Goal: Book appointment/travel/reservation

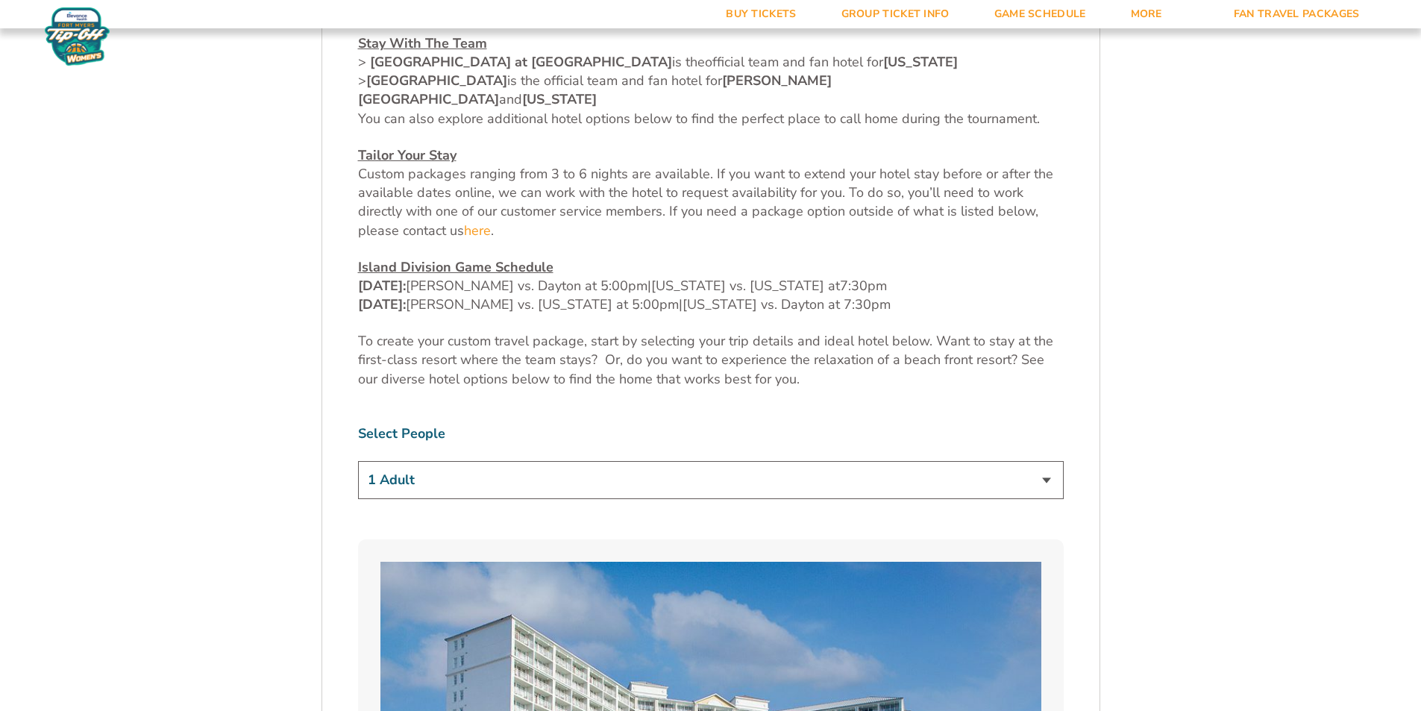
scroll to position [746, 0]
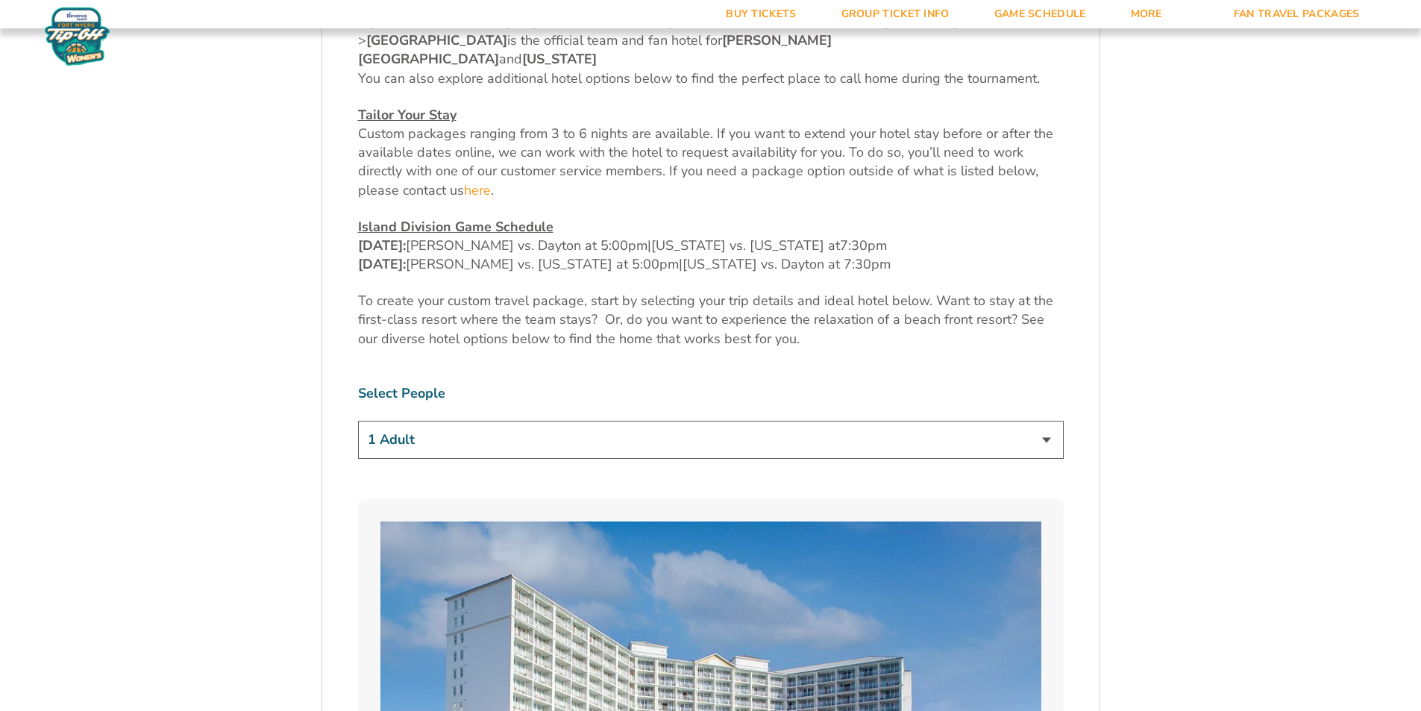
click at [612, 421] on select "1 Adult 2 Adults 3 Adults 4 Adults 2 Adults + 1 Child 2 Adults + 2 Children 2 A…" at bounding box center [711, 440] width 706 height 38
select select "2 Adults"
click at [358, 421] on select "1 Adult 2 Adults 3 Adults 4 Adults 2 Adults + 1 Child 2 Adults + 2 Children 2 A…" at bounding box center [711, 440] width 706 height 38
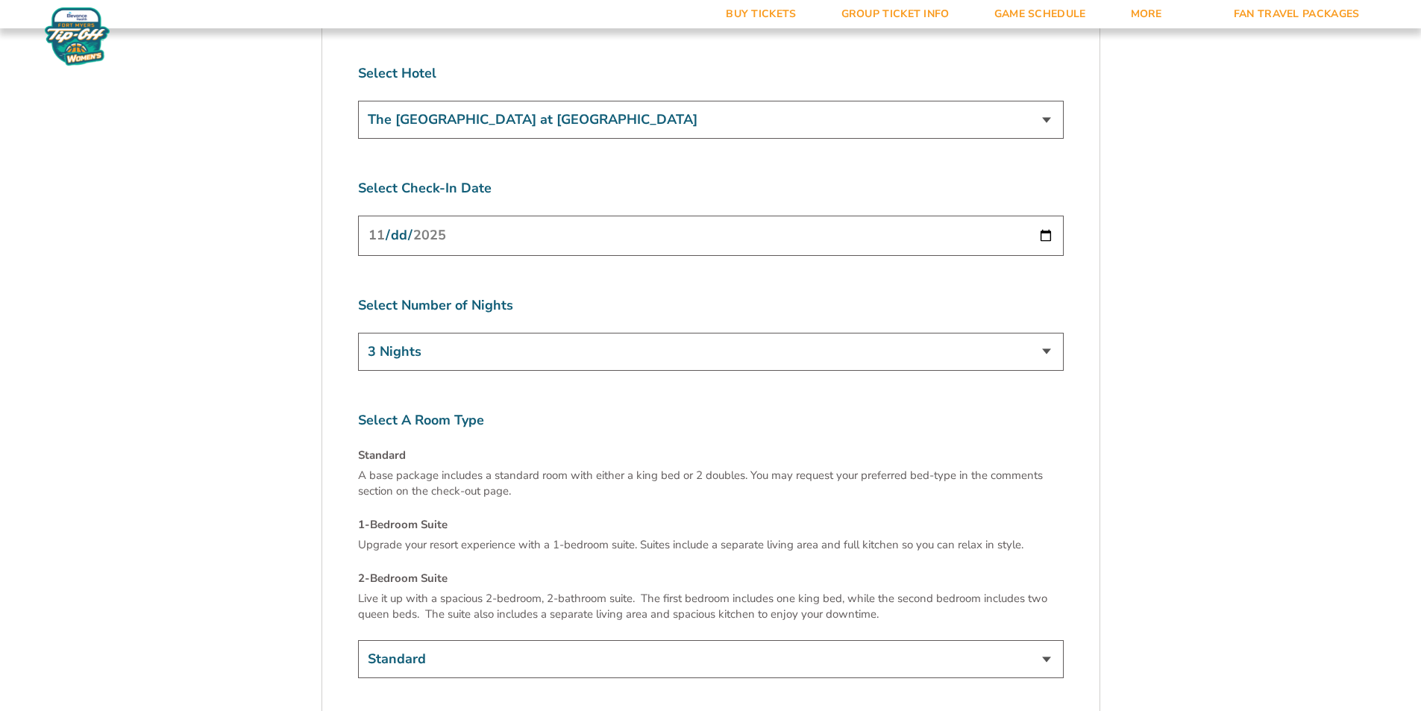
scroll to position [5222, 0]
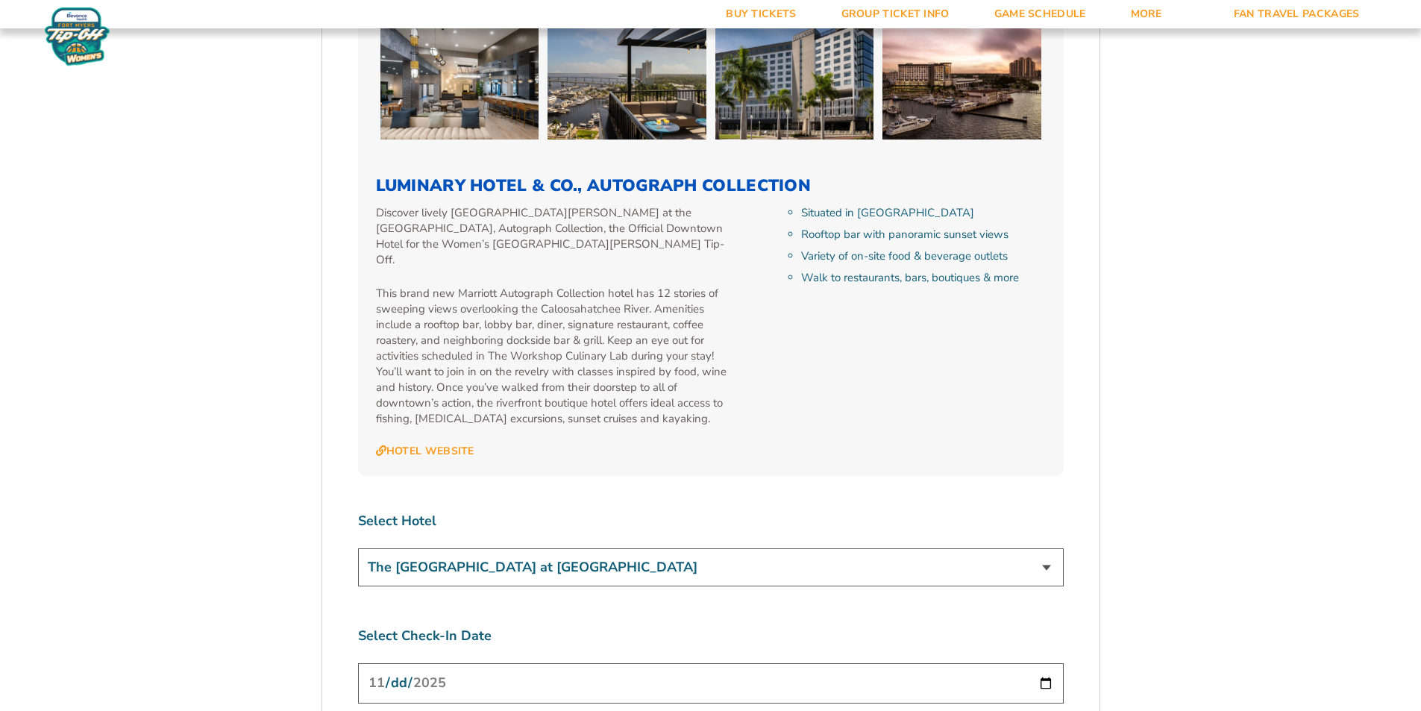
click at [557, 548] on select "The [GEOGRAPHIC_DATA] at [GEOGRAPHIC_DATA] [GEOGRAPHIC_DATA] [GEOGRAPHIC_DATA],…" at bounding box center [711, 567] width 706 height 38
click at [358, 548] on select "The [GEOGRAPHIC_DATA] at [GEOGRAPHIC_DATA] [GEOGRAPHIC_DATA] [GEOGRAPHIC_DATA],…" at bounding box center [711, 567] width 706 height 38
click at [503, 663] on input "[DATE]" at bounding box center [711, 683] width 706 height 40
click at [1044, 663] on input "[DATE]" at bounding box center [711, 683] width 706 height 40
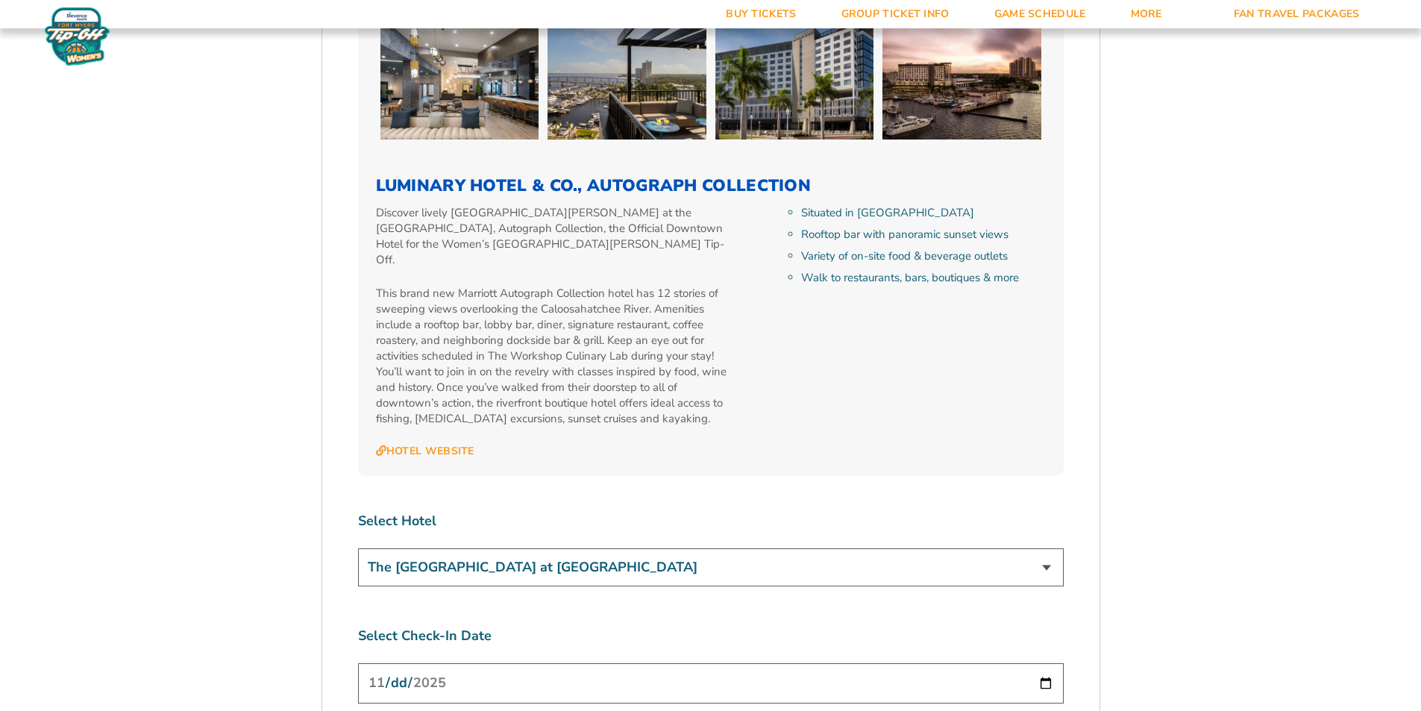
click at [599, 548] on select "The [GEOGRAPHIC_DATA] at [GEOGRAPHIC_DATA] [GEOGRAPHIC_DATA] [GEOGRAPHIC_DATA],…" at bounding box center [711, 567] width 706 height 38
select select "12370"
click at [358, 548] on select "The [GEOGRAPHIC_DATA] at [GEOGRAPHIC_DATA] [GEOGRAPHIC_DATA] [GEOGRAPHIC_DATA],…" at bounding box center [711, 567] width 706 height 38
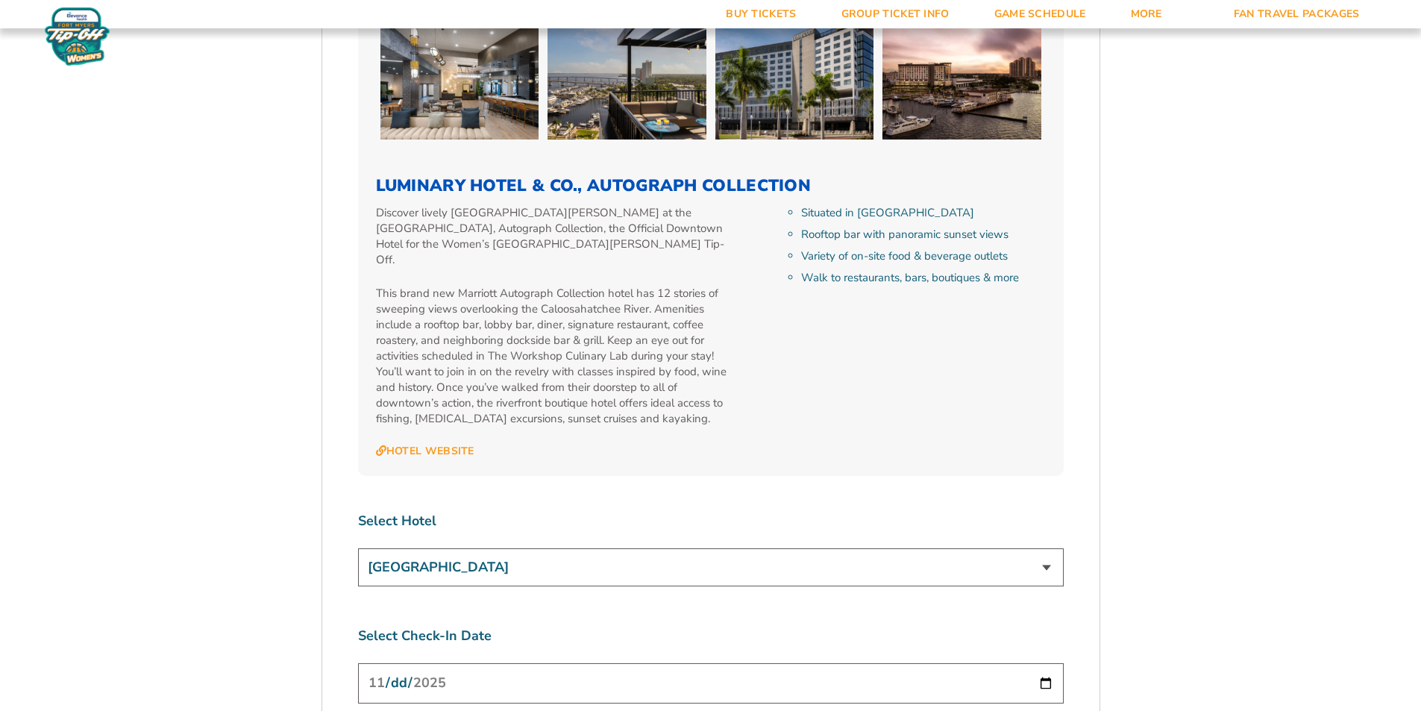
click at [590, 663] on input "[DATE]" at bounding box center [711, 683] width 706 height 40
click at [1043, 663] on input "[DATE]" at bounding box center [711, 683] width 706 height 40
click at [803, 548] on div "The [GEOGRAPHIC_DATA] at [GEOGRAPHIC_DATA] [GEOGRAPHIC_DATA] [GEOGRAPHIC_DATA],…" at bounding box center [711, 569] width 706 height 43
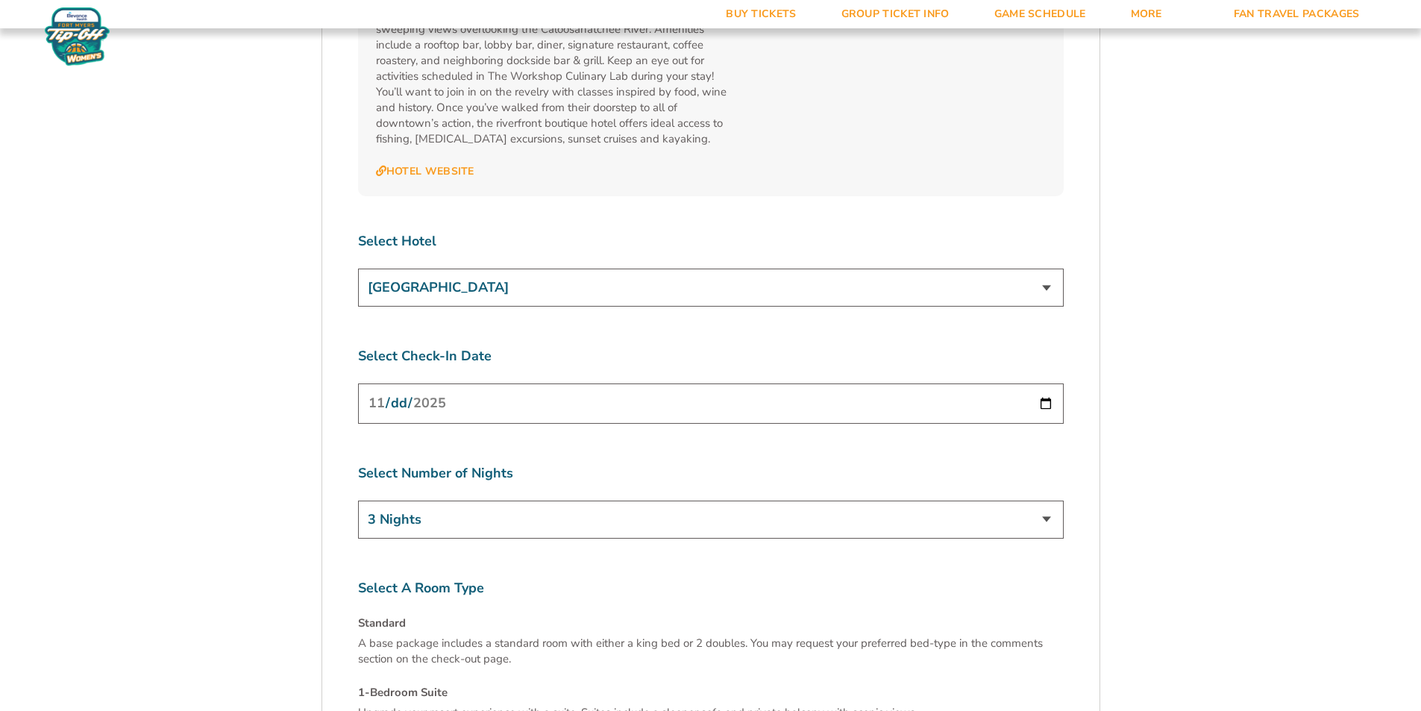
scroll to position [5296, 0]
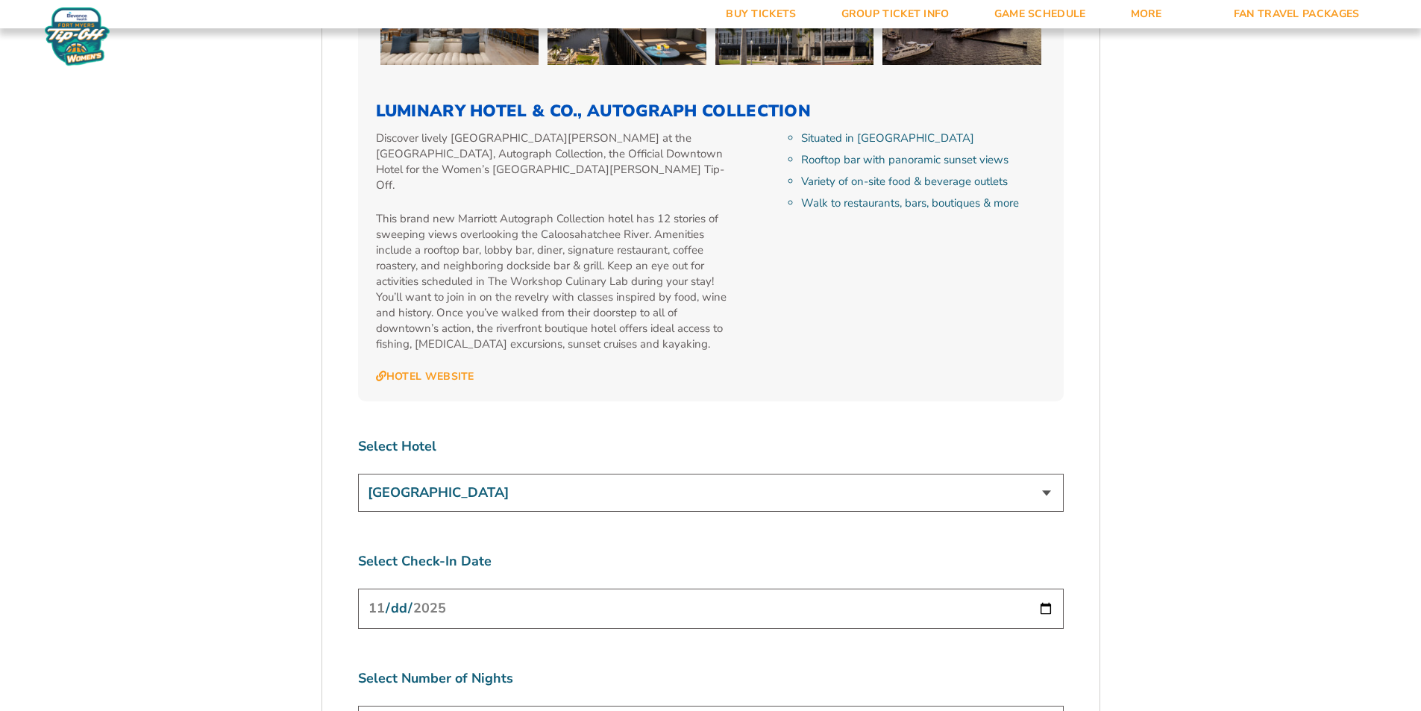
click at [494, 589] on input "[DATE]" at bounding box center [711, 609] width 706 height 40
click at [1042, 589] on input "[DATE]" at bounding box center [711, 609] width 706 height 40
drag, startPoint x: 606, startPoint y: 640, endPoint x: 572, endPoint y: 627, distance: 36.2
click at [984, 589] on input "[DATE]" at bounding box center [711, 609] width 706 height 40
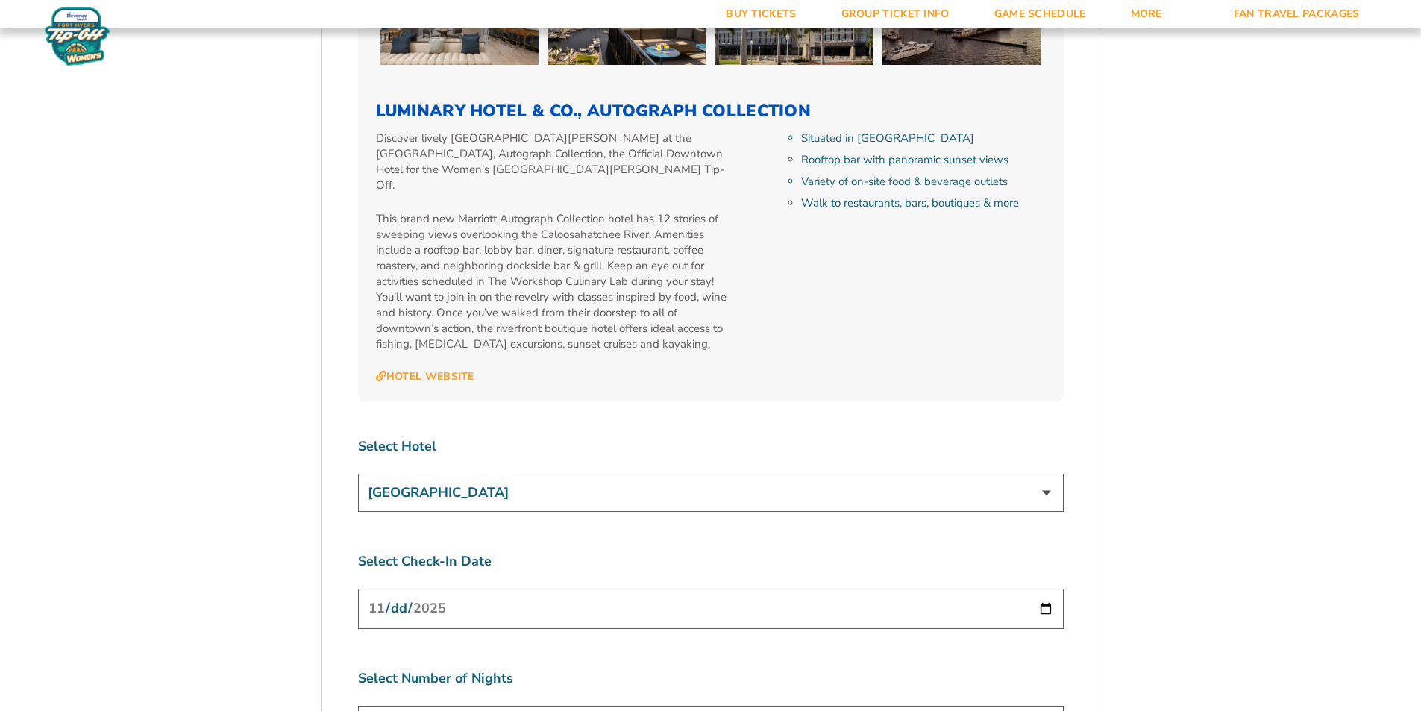
click at [1043, 589] on input "[DATE]" at bounding box center [711, 609] width 706 height 40
click at [694, 669] on div "Select Number of Nights 3 Nights 4 Nights 5 Nights 6 Nights" at bounding box center [711, 708] width 706 height 79
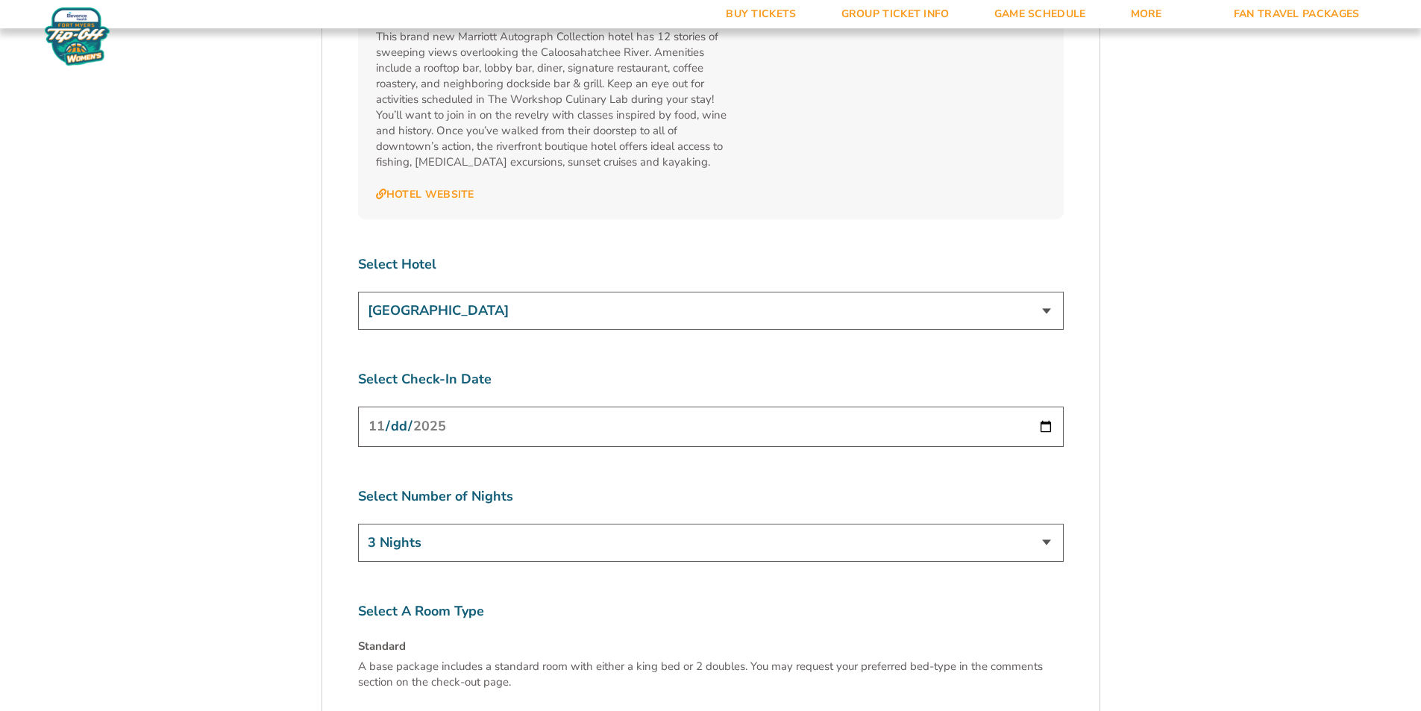
scroll to position [5520, 0]
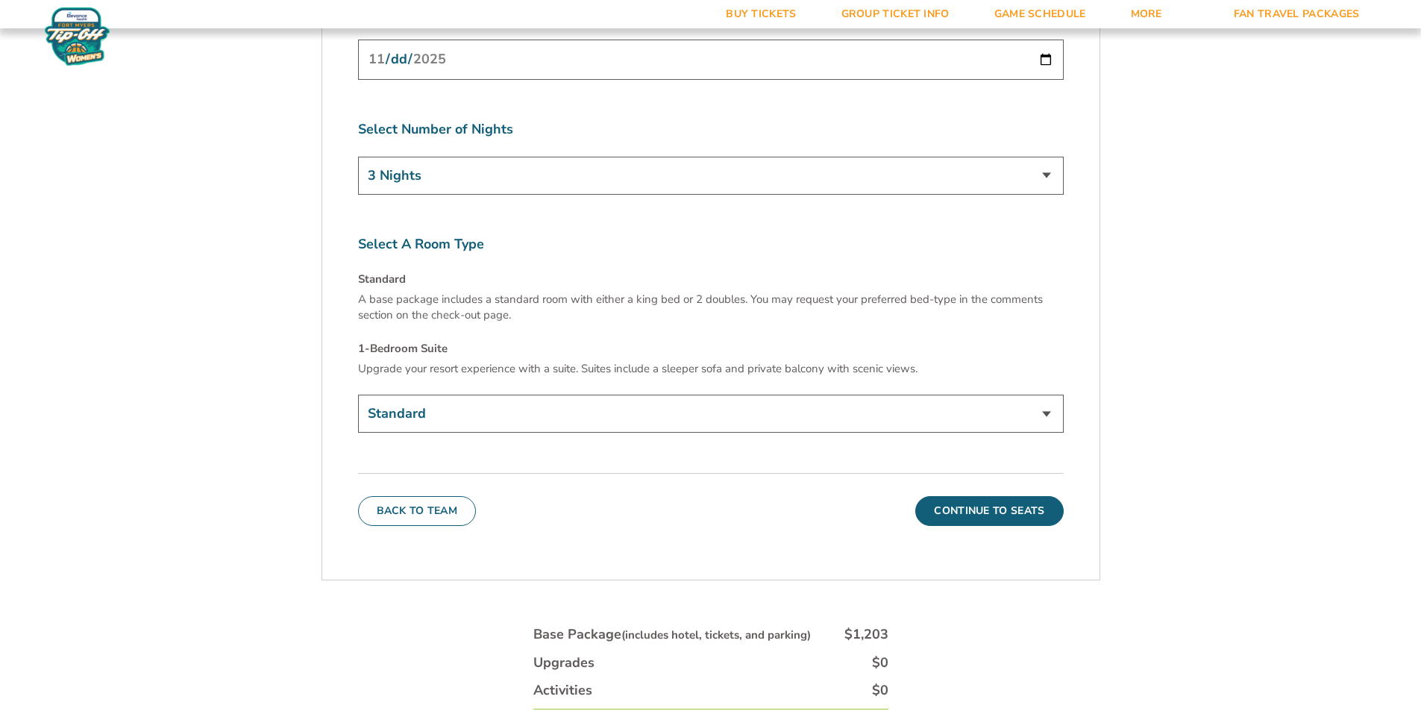
scroll to position [5893, 0]
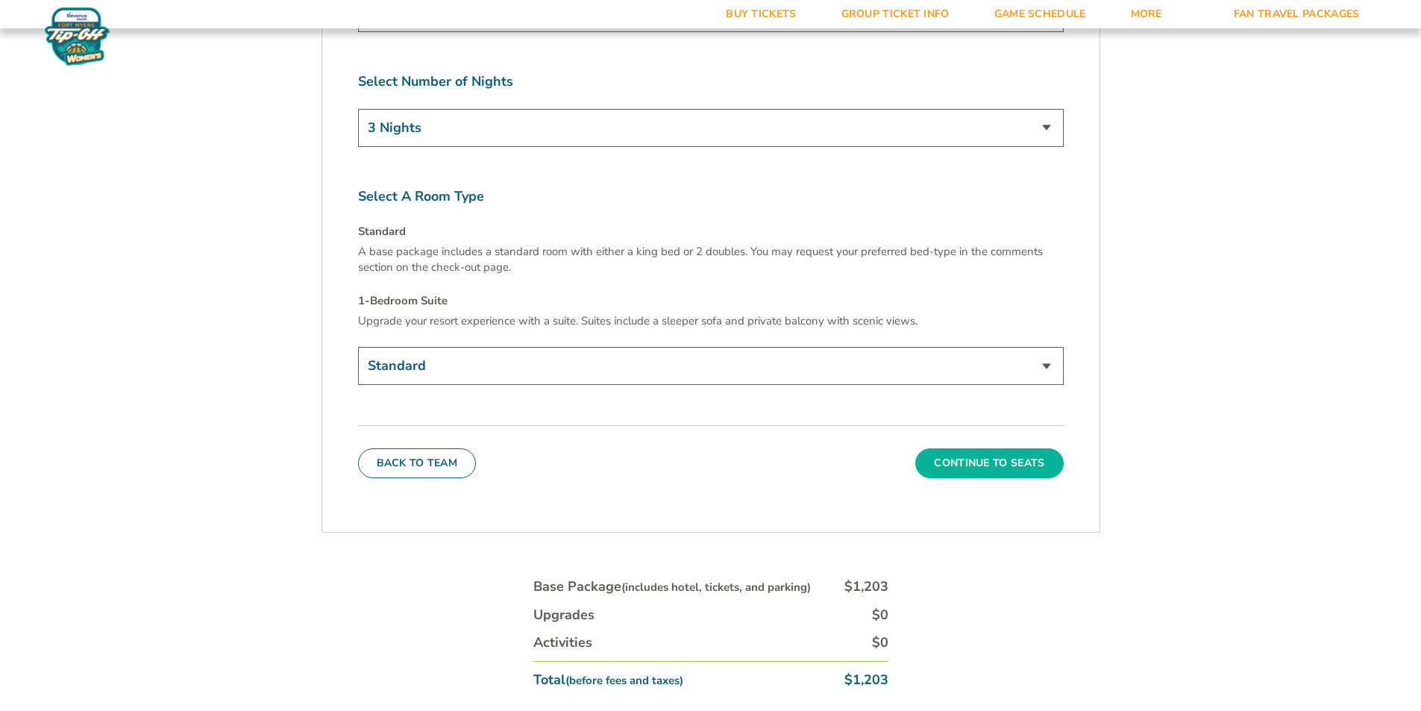
click at [961, 448] on button "Continue To Seats" at bounding box center [989, 463] width 148 height 30
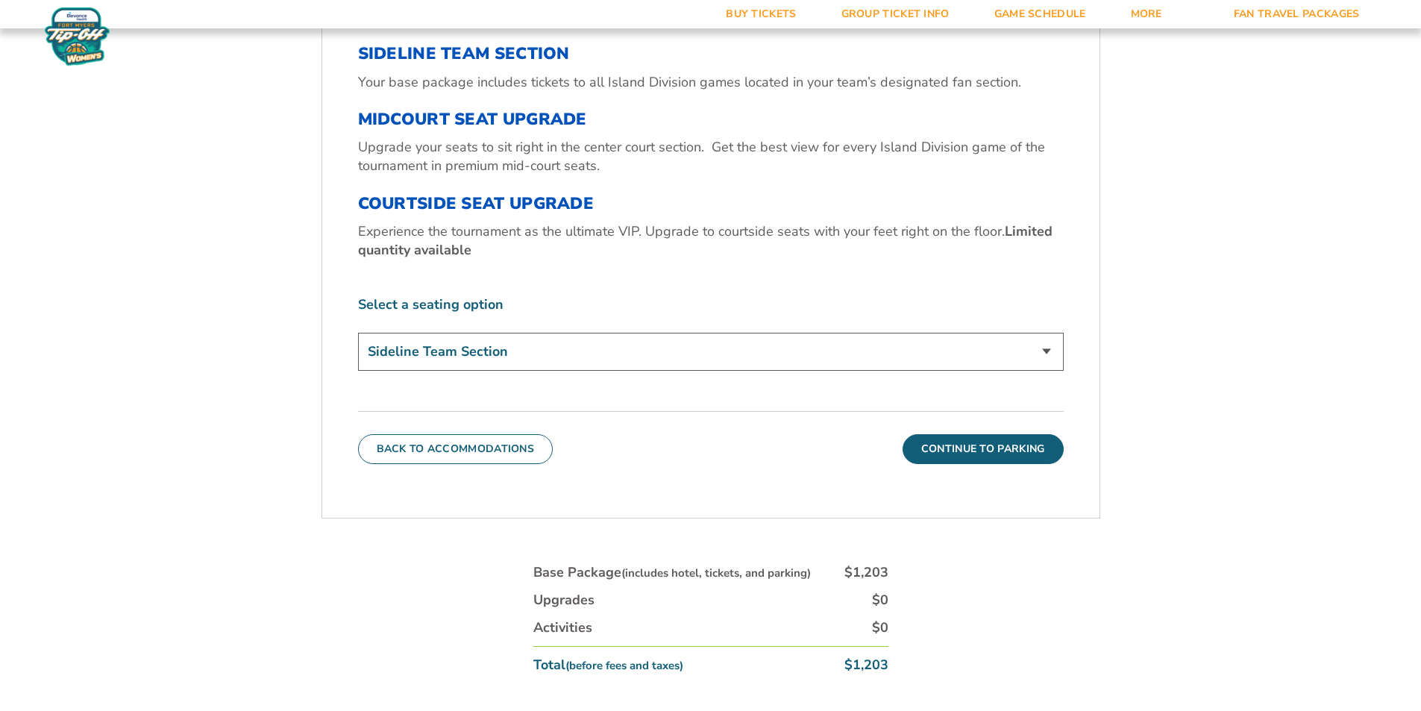
scroll to position [635, 0]
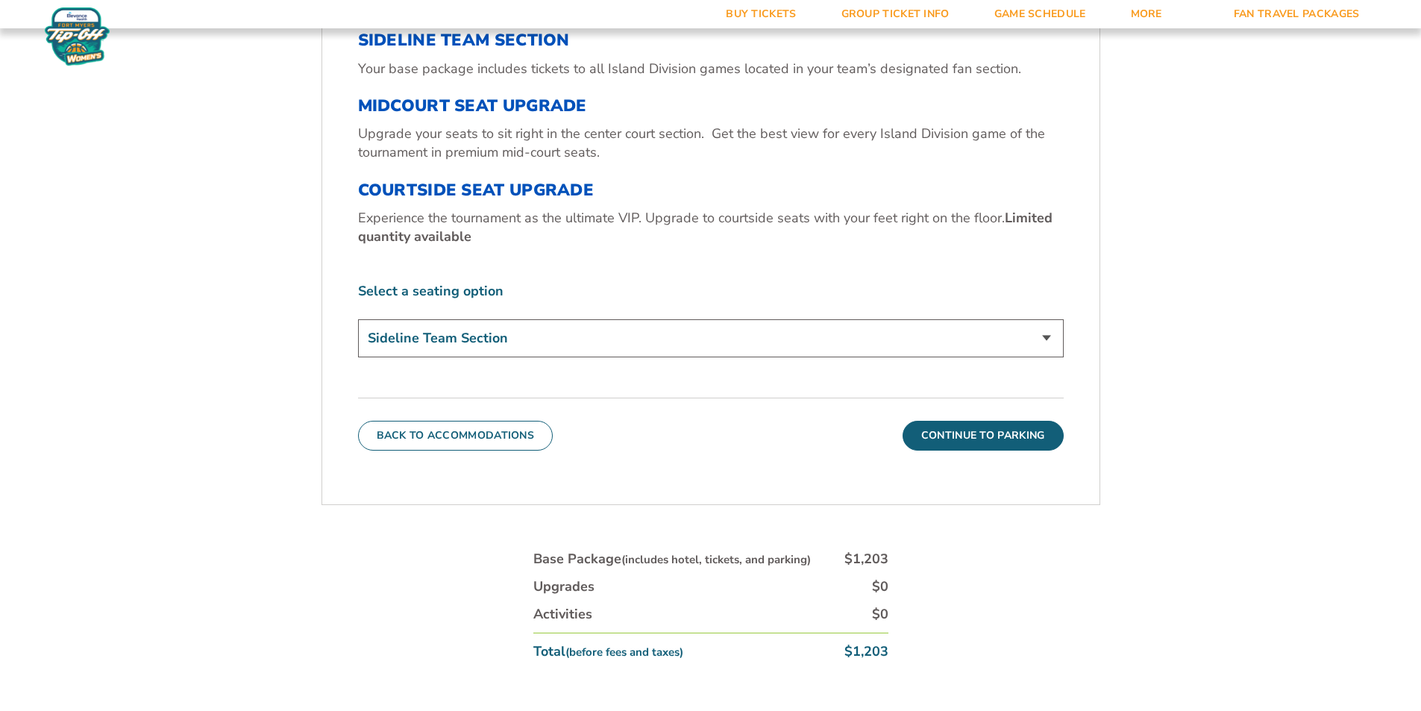
click at [770, 351] on select "Sideline Team Section Midcourt Seat Upgrade (+$70 per person) Courtside Seat Up…" at bounding box center [711, 338] width 706 height 38
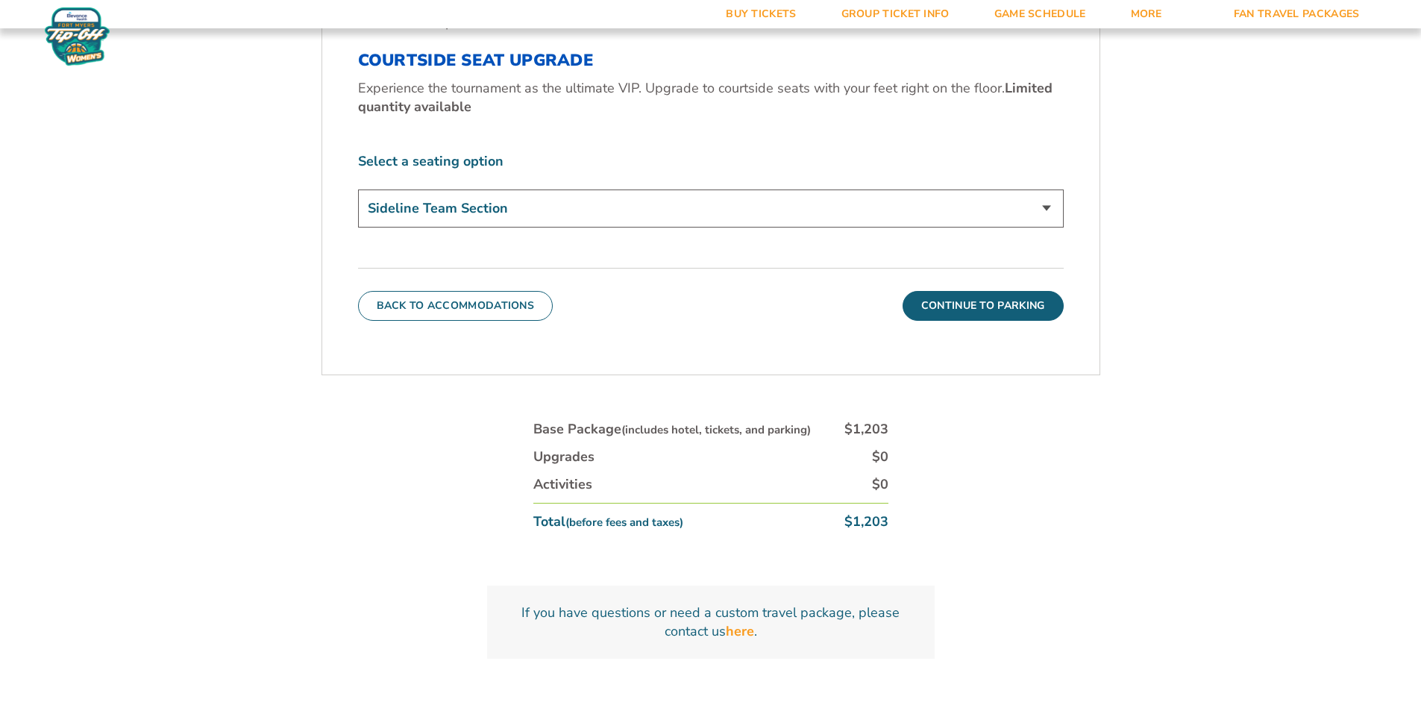
scroll to position [784, 0]
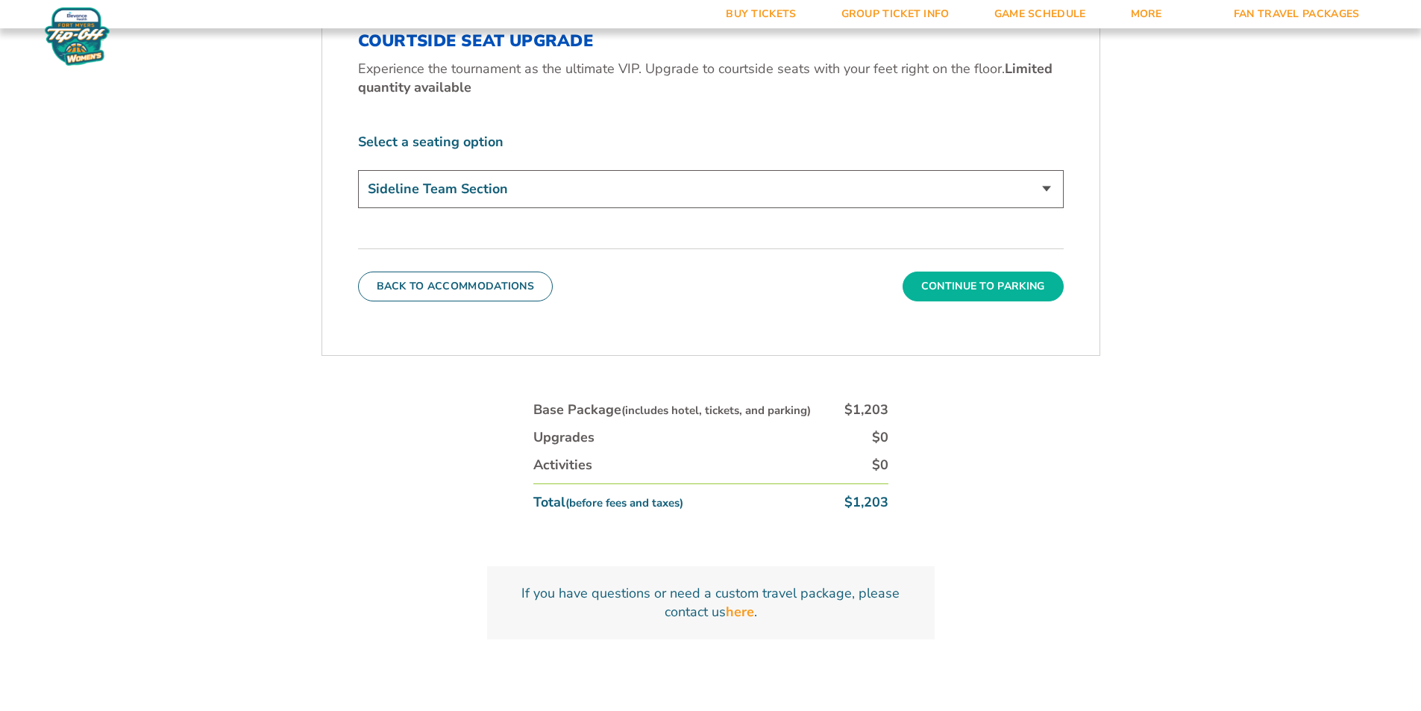
click at [929, 288] on button "Continue To Parking" at bounding box center [983, 287] width 161 height 30
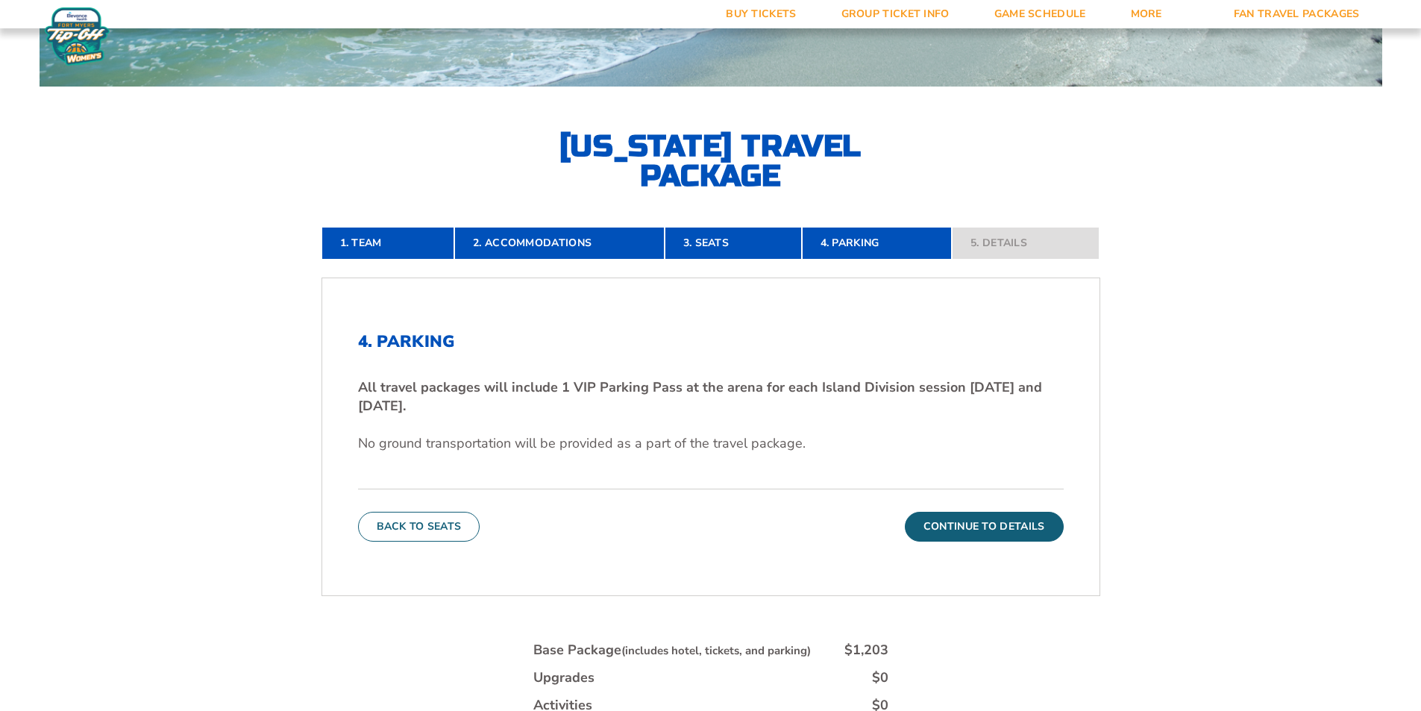
scroll to position [259, 0]
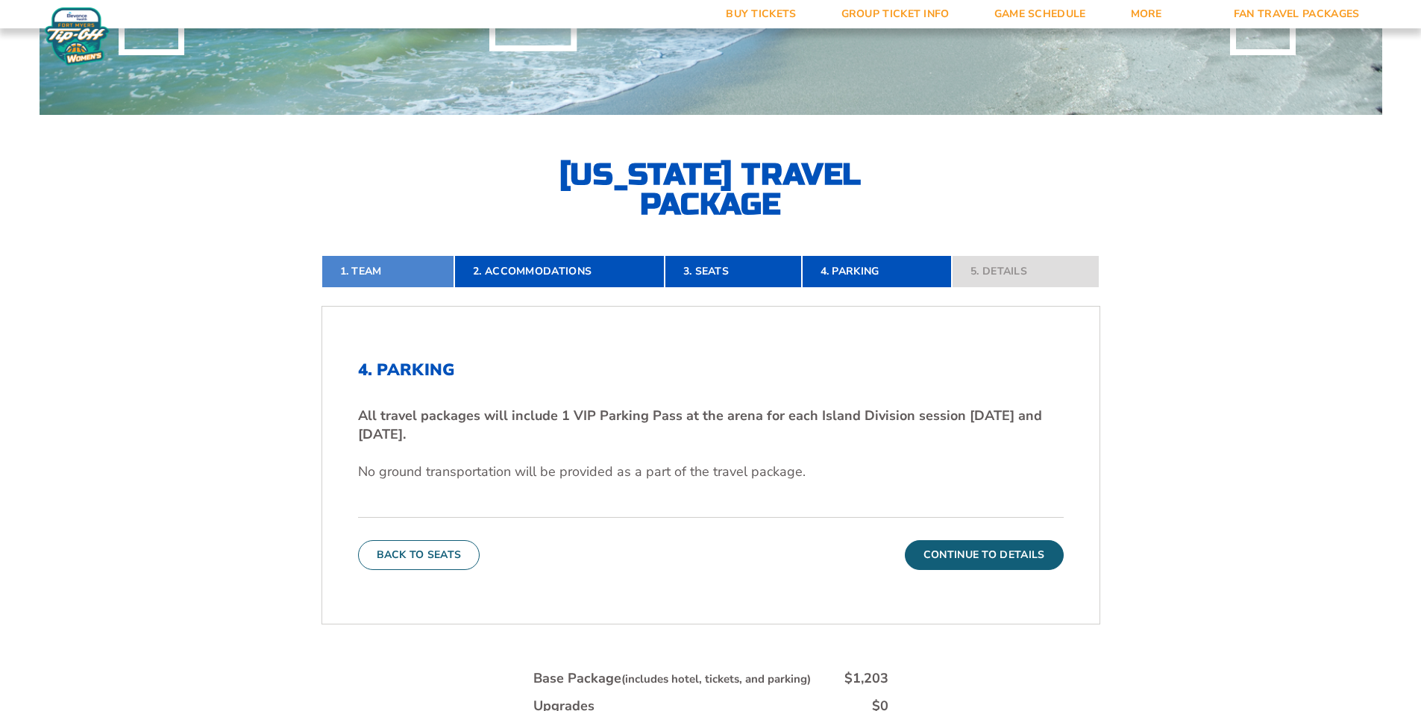
click at [389, 272] on link "1. Team" at bounding box center [389, 271] width 134 height 33
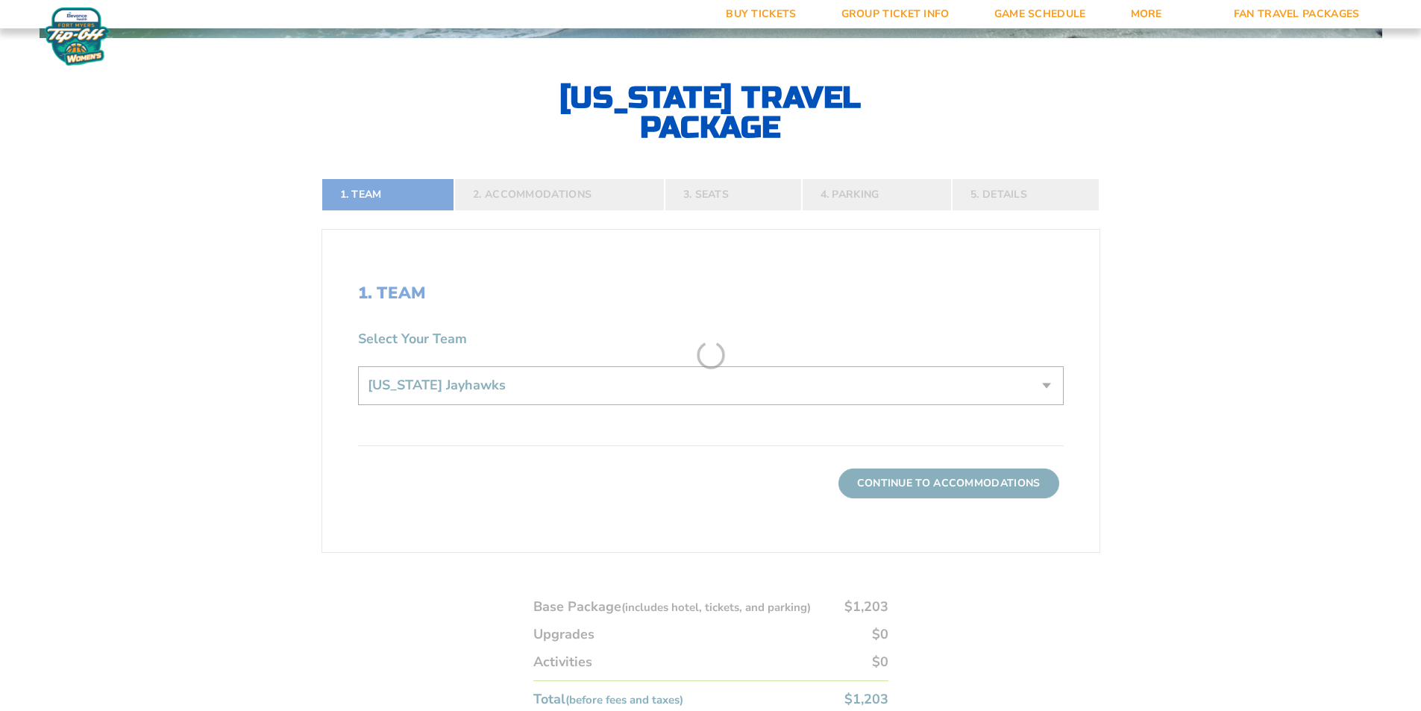
scroll to position [336, 0]
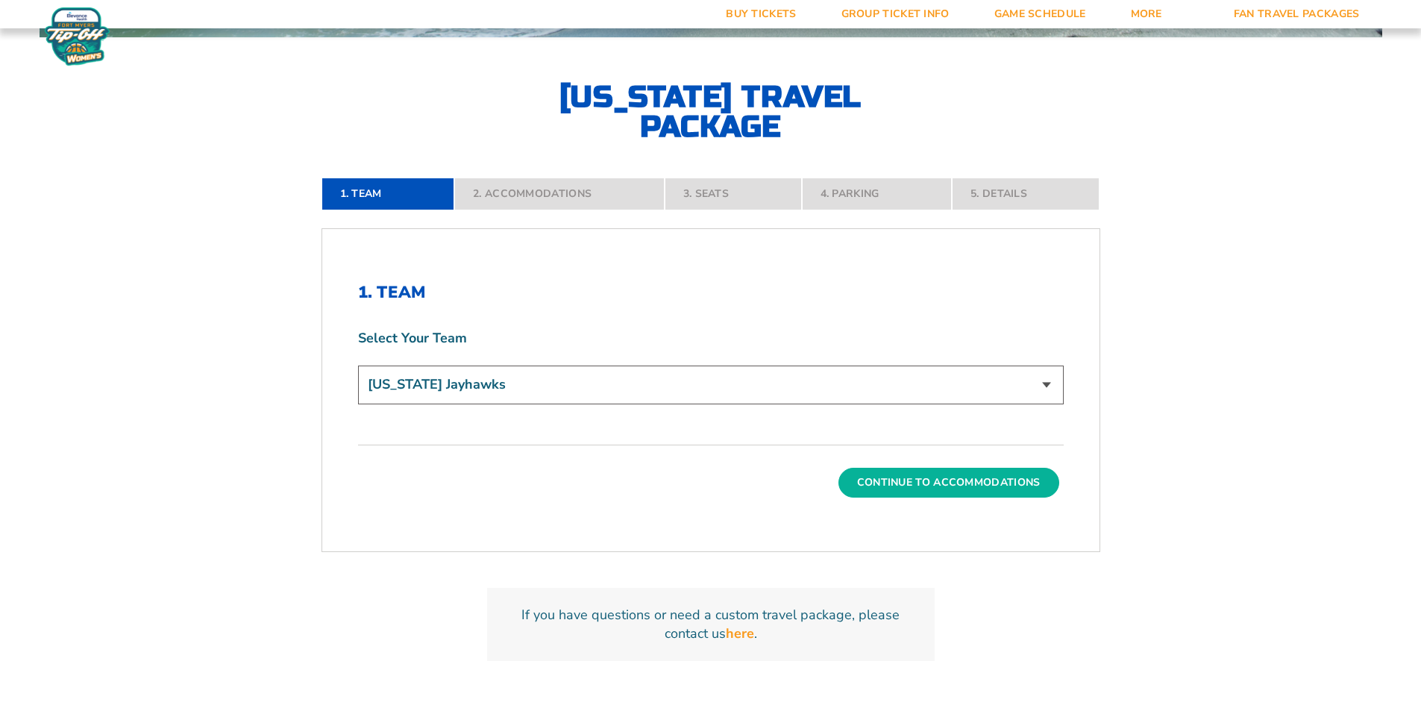
click at [897, 494] on button "Continue To Accommodations" at bounding box center [948, 483] width 221 height 30
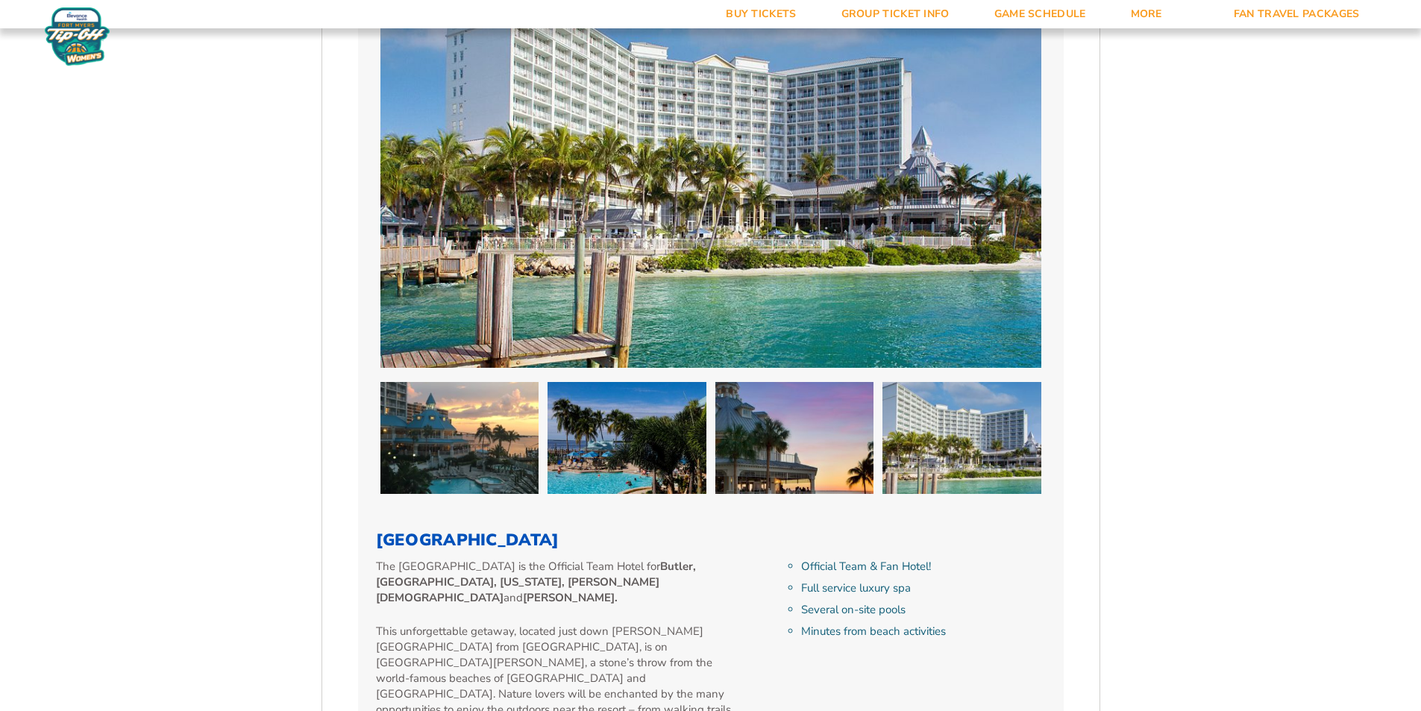
scroll to position [1343, 0]
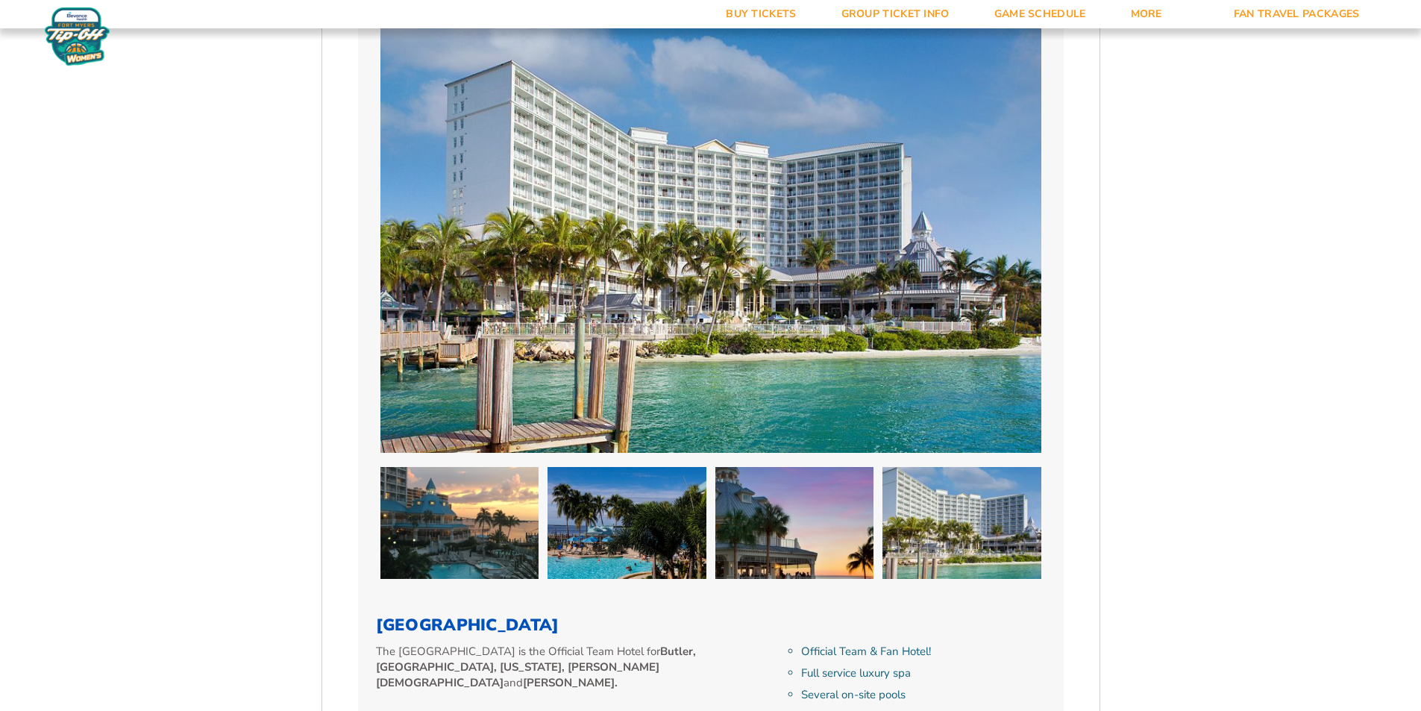
scroll to position [1392, 0]
